Goal: Check status: Check status

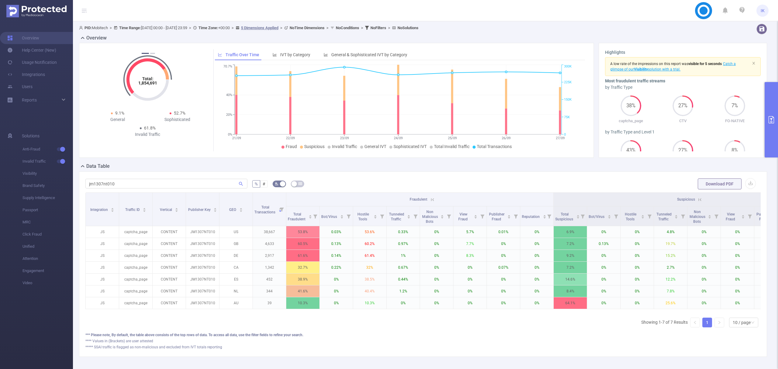
click at [101, 185] on input "jm1307nt010" at bounding box center [166, 184] width 162 height 10
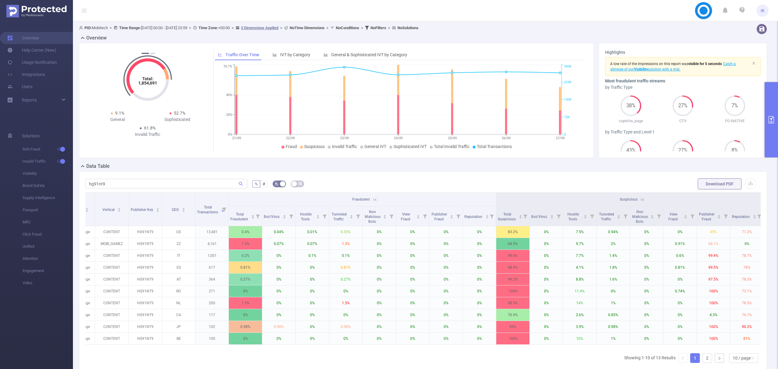
scroll to position [0, 202]
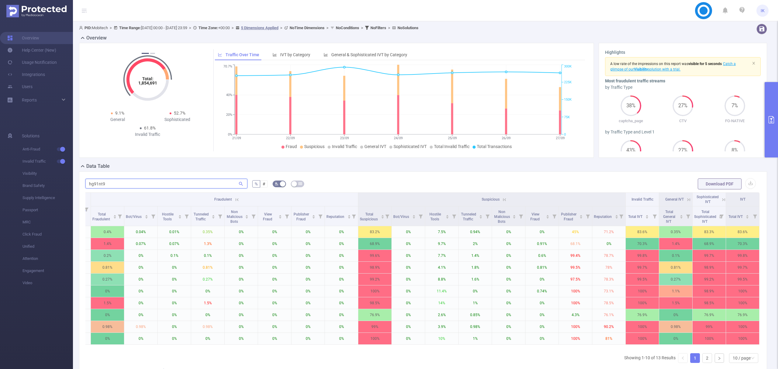
click at [98, 183] on input "hg91nt9" at bounding box center [166, 184] width 162 height 10
paste input "ansy217nt001"
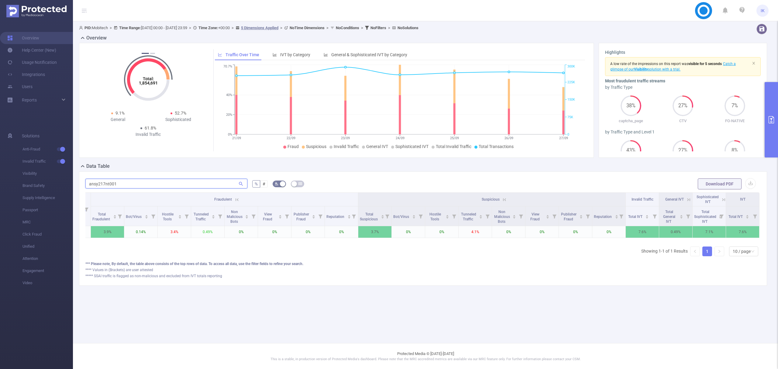
click at [112, 179] on input "ansy217nt001" at bounding box center [166, 184] width 162 height 10
paste input "hg115nt14"
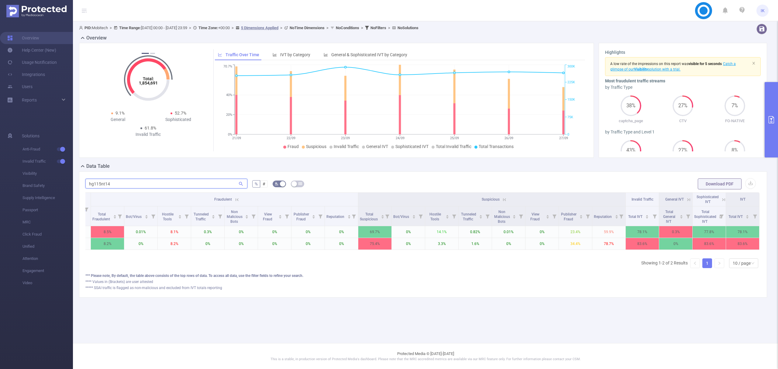
click at [102, 180] on input "hg115nt14" at bounding box center [166, 184] width 162 height 10
paste input "0213nt19"
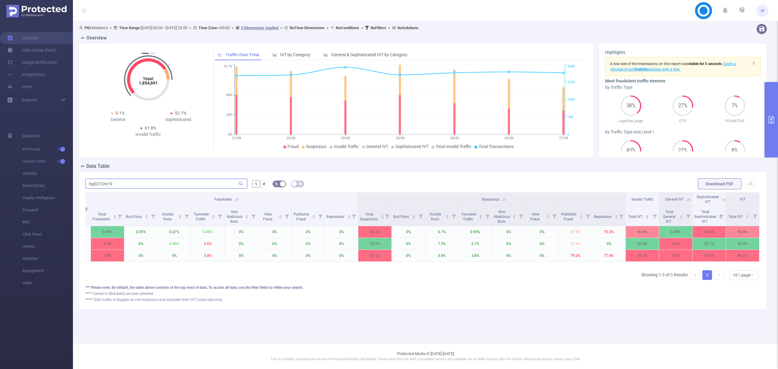
click at [105, 185] on input "hg0213nt19" at bounding box center [166, 184] width 162 height 10
paste input "91nt"
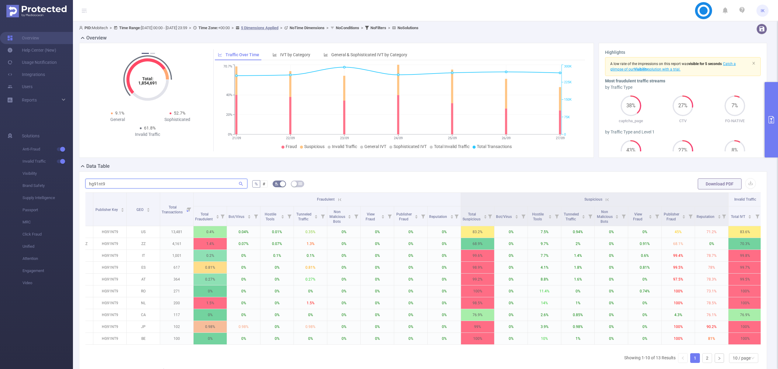
scroll to position [0, 0]
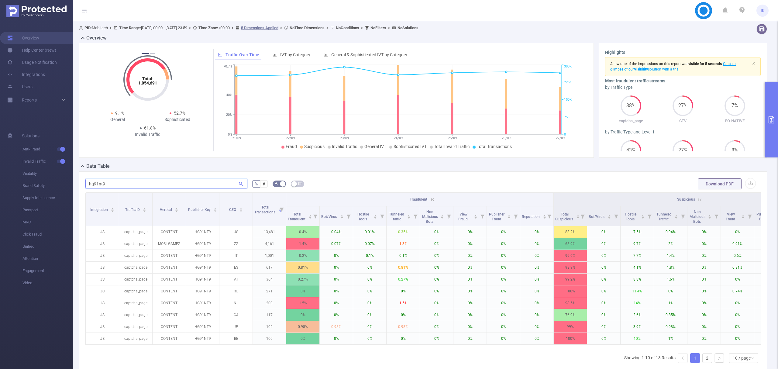
type input "hg91nt9"
click at [433, 199] on icon at bounding box center [432, 199] width 5 height 5
